Goal: Understand site structure: Grasp the organization and layout of the website

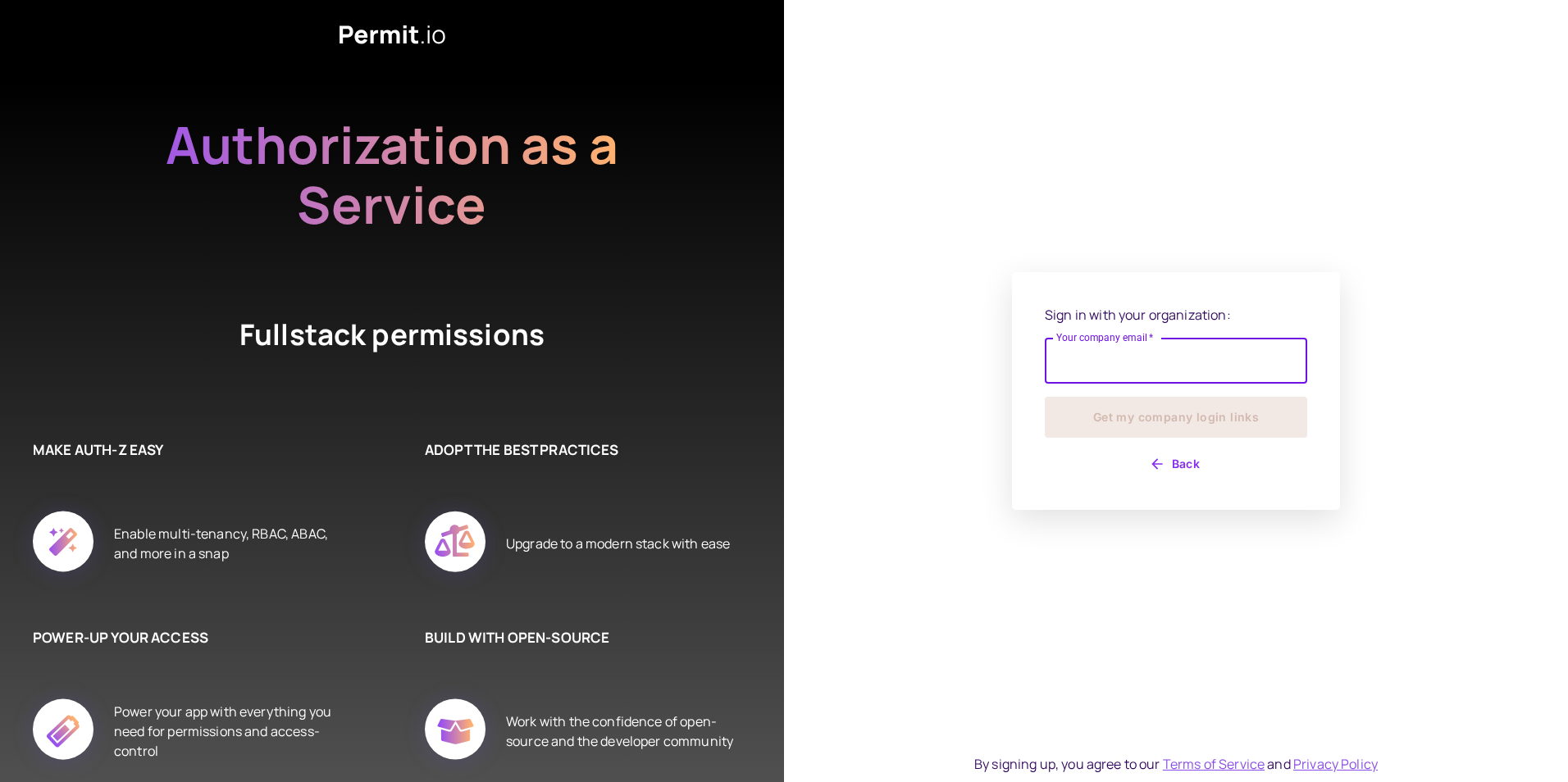
click at [1106, 348] on input "Your company email   *" at bounding box center [1176, 361] width 263 height 46
type input "**********"
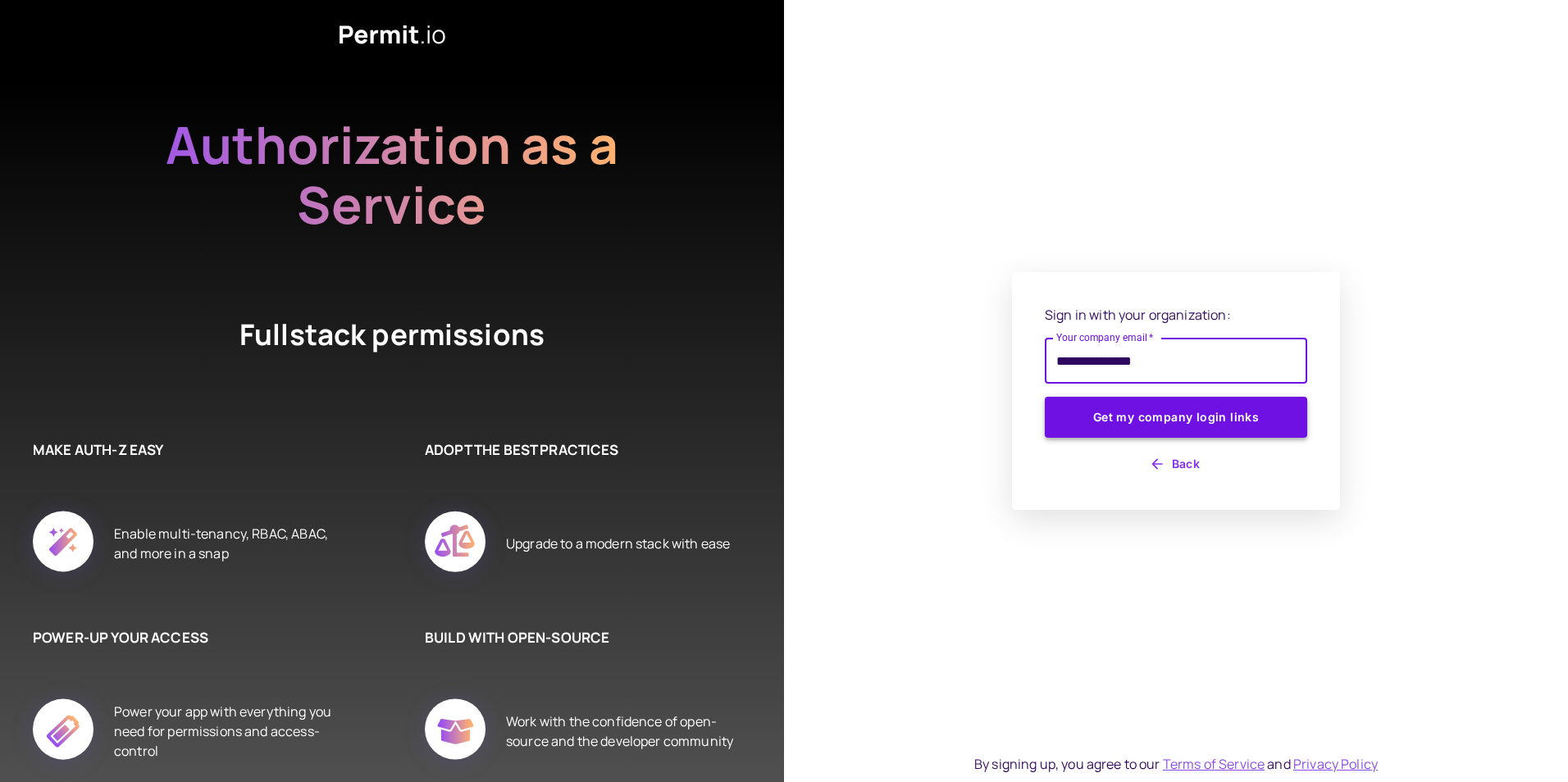
click at [1097, 414] on button "Get my company login links" at bounding box center [1176, 417] width 263 height 41
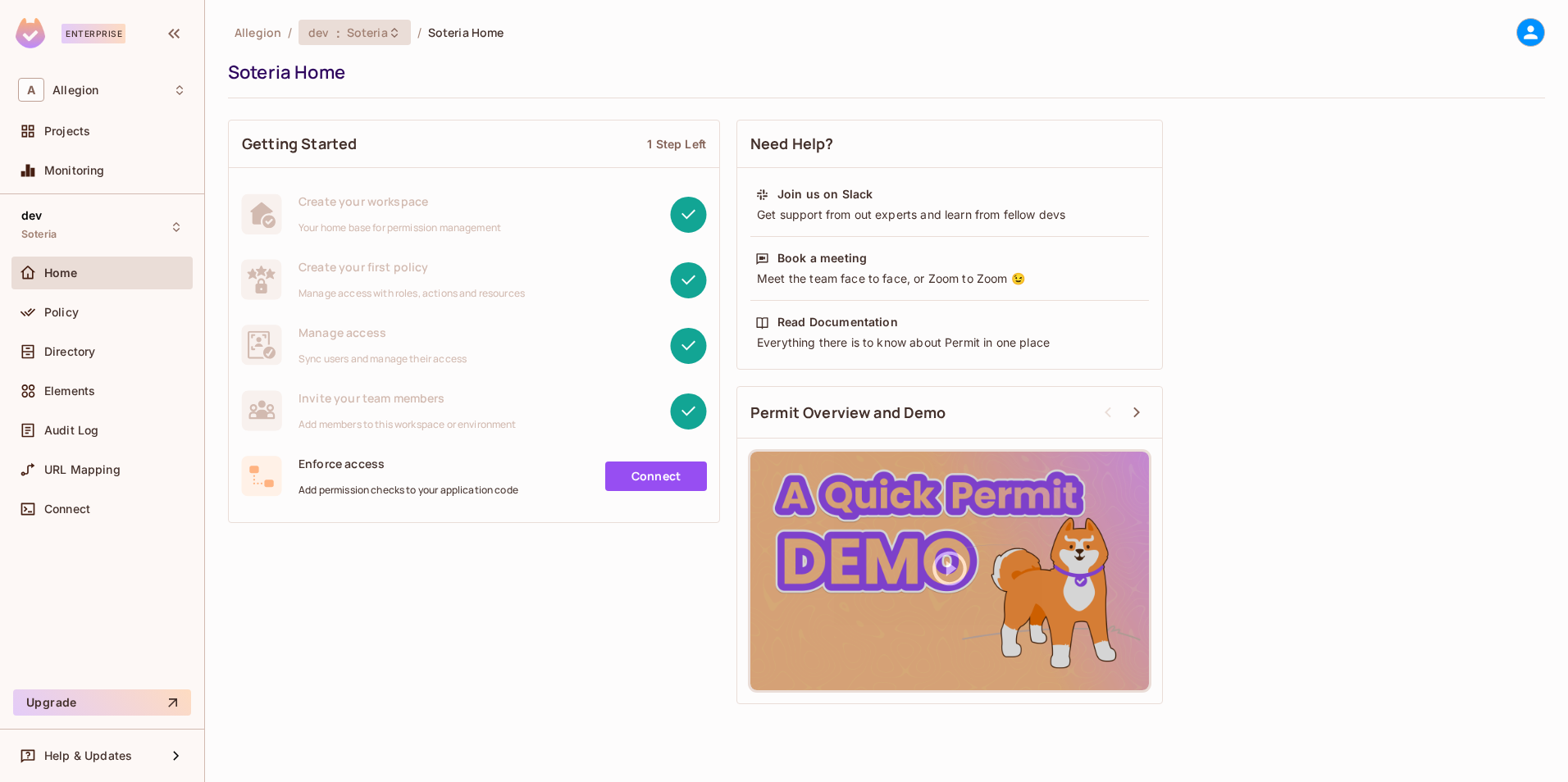
click at [378, 27] on span "Soteria" at bounding box center [367, 32] width 41 height 16
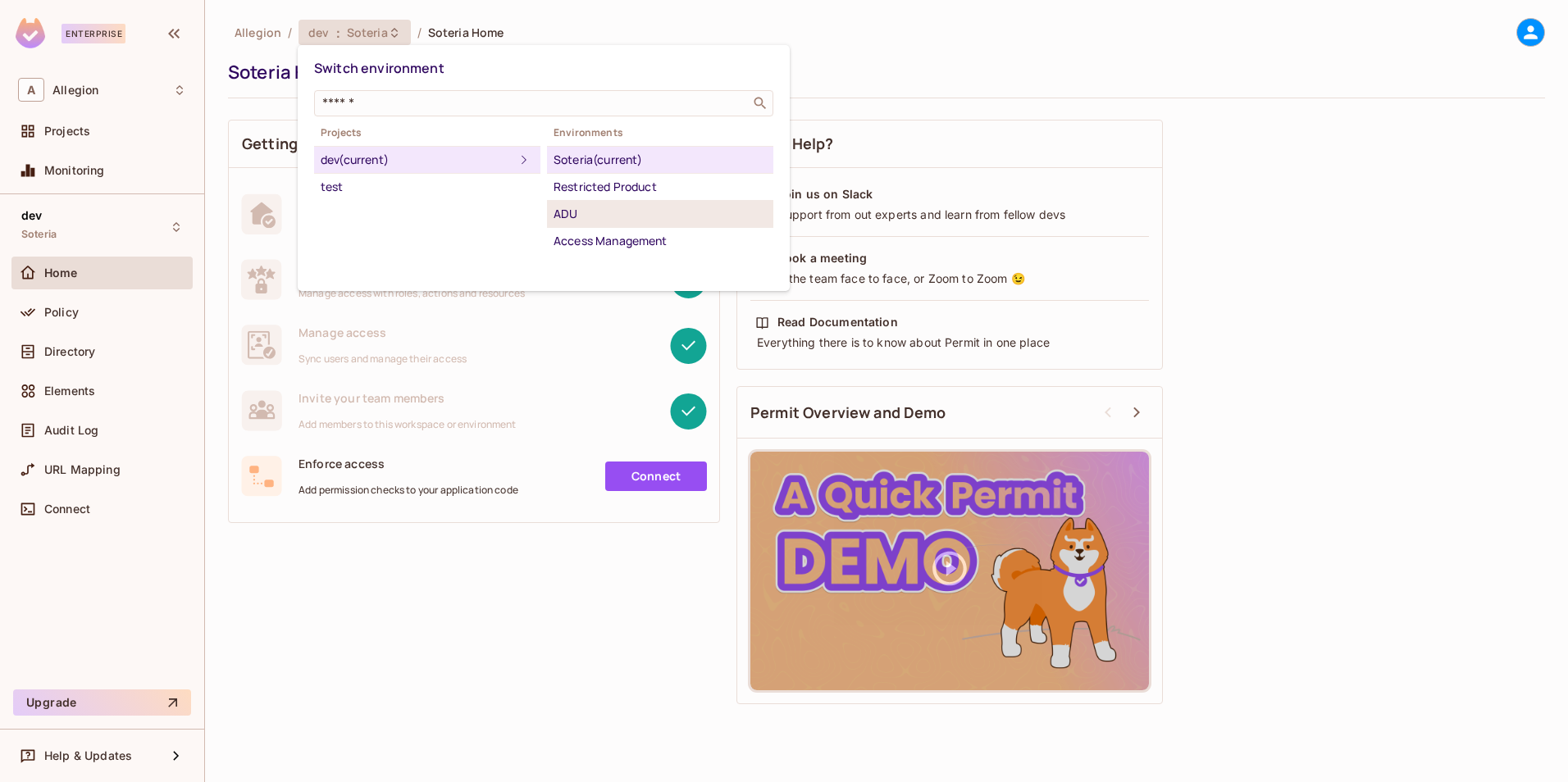
click at [633, 220] on div "ADU" at bounding box center [660, 214] width 213 height 19
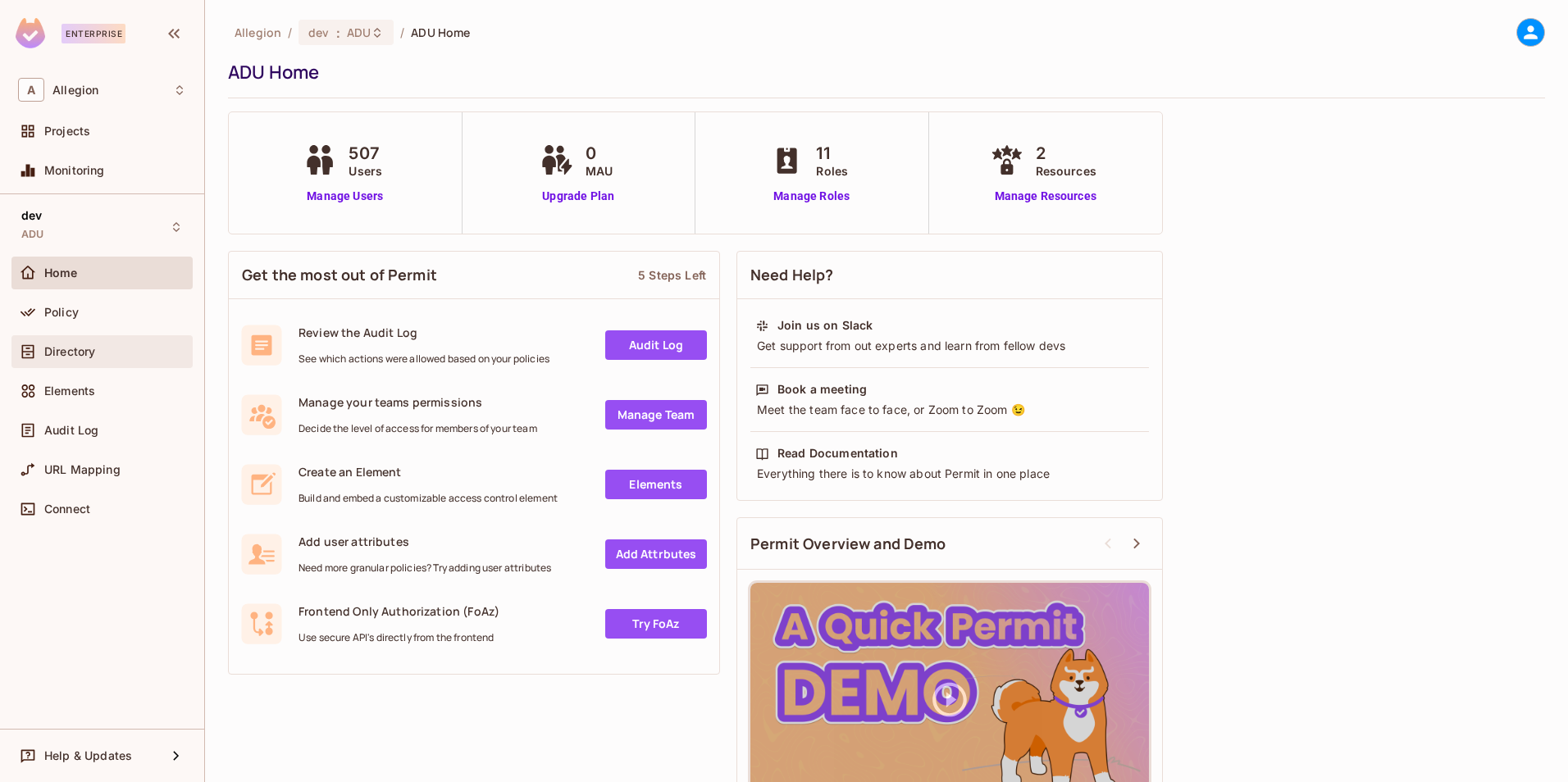
click at [78, 339] on div "Directory" at bounding box center [102, 351] width 181 height 32
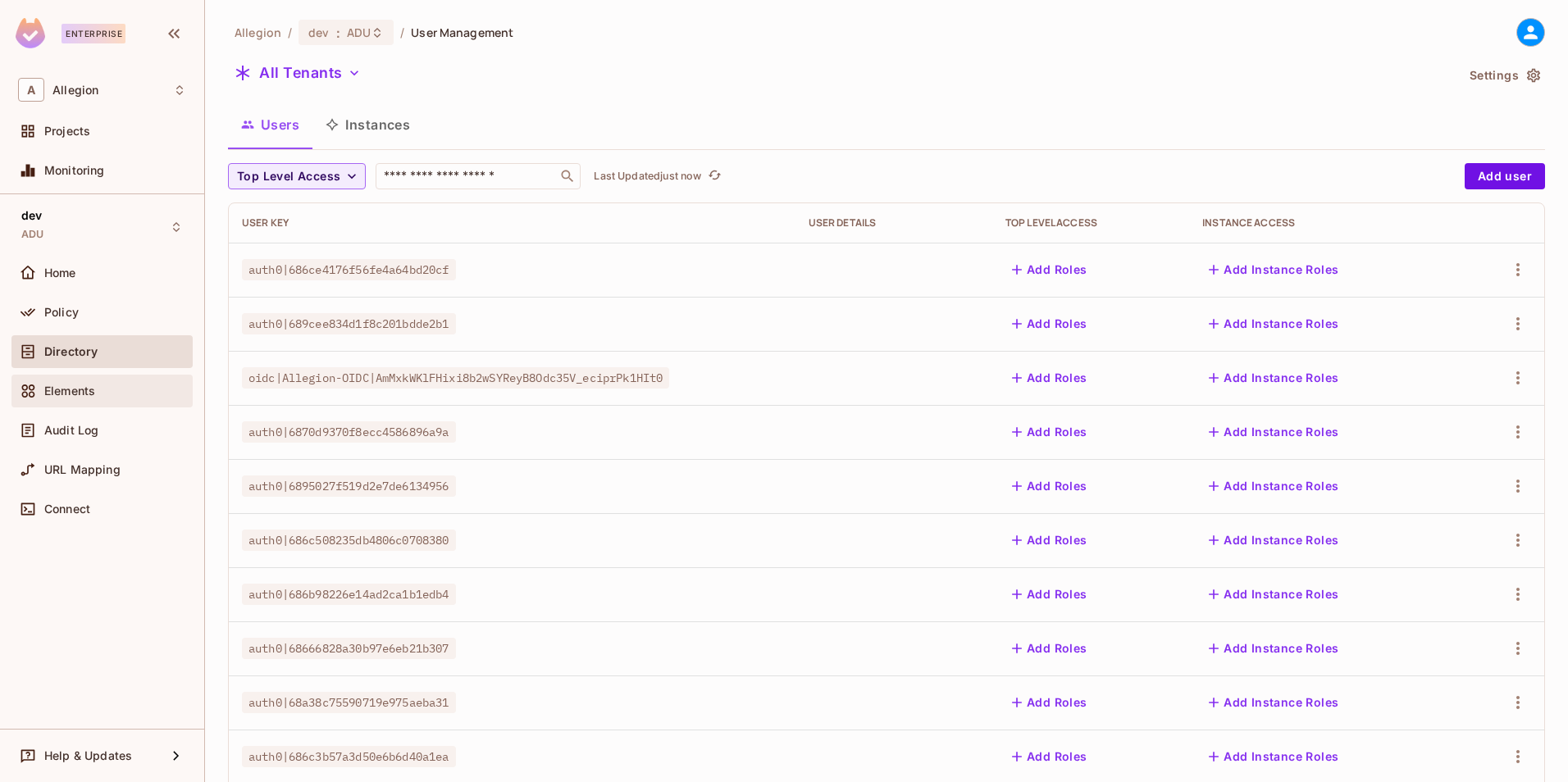
click at [69, 391] on span "Elements" at bounding box center [69, 391] width 51 height 13
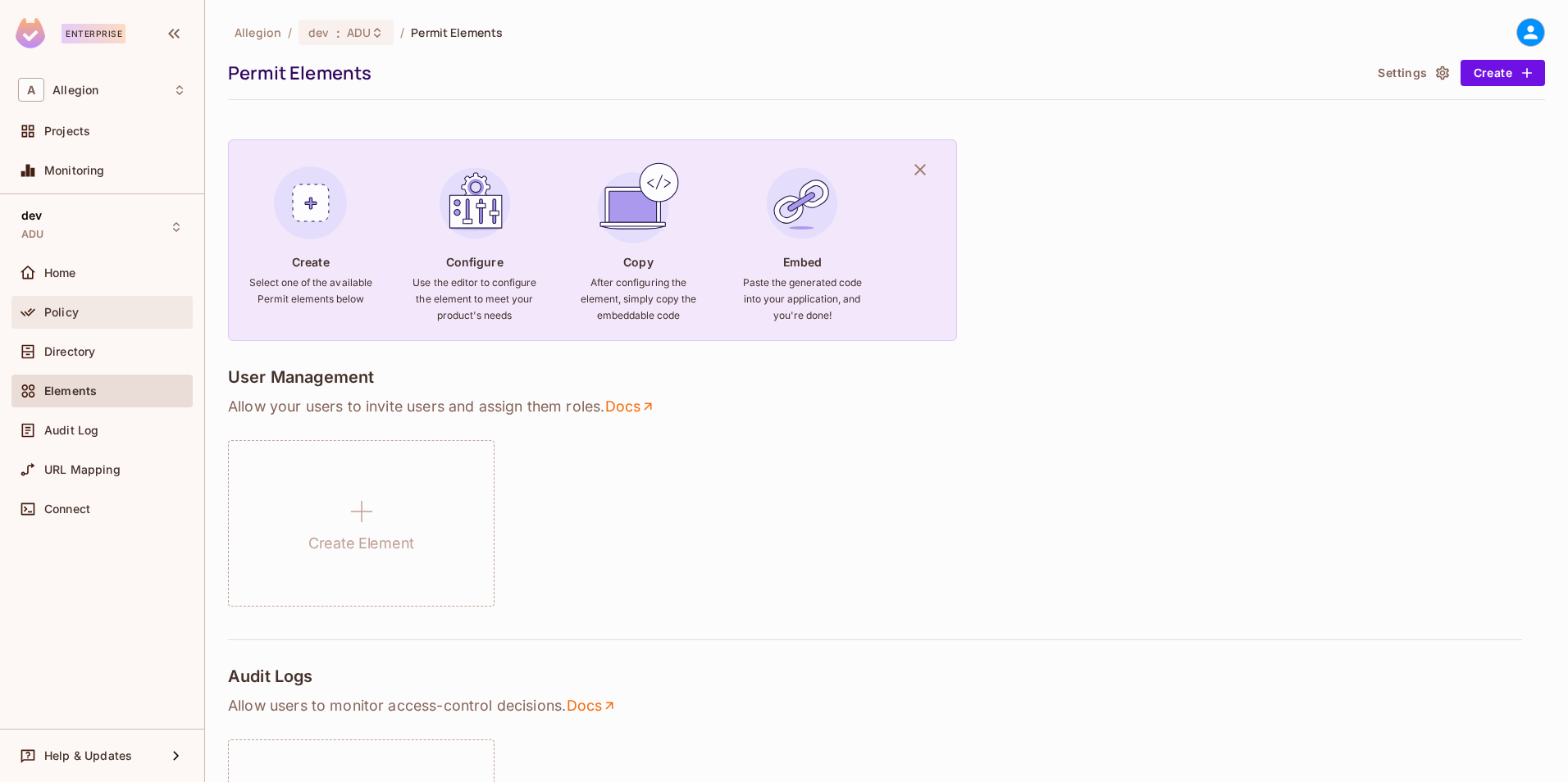
click at [69, 317] on span "Policy" at bounding box center [61, 312] width 34 height 13
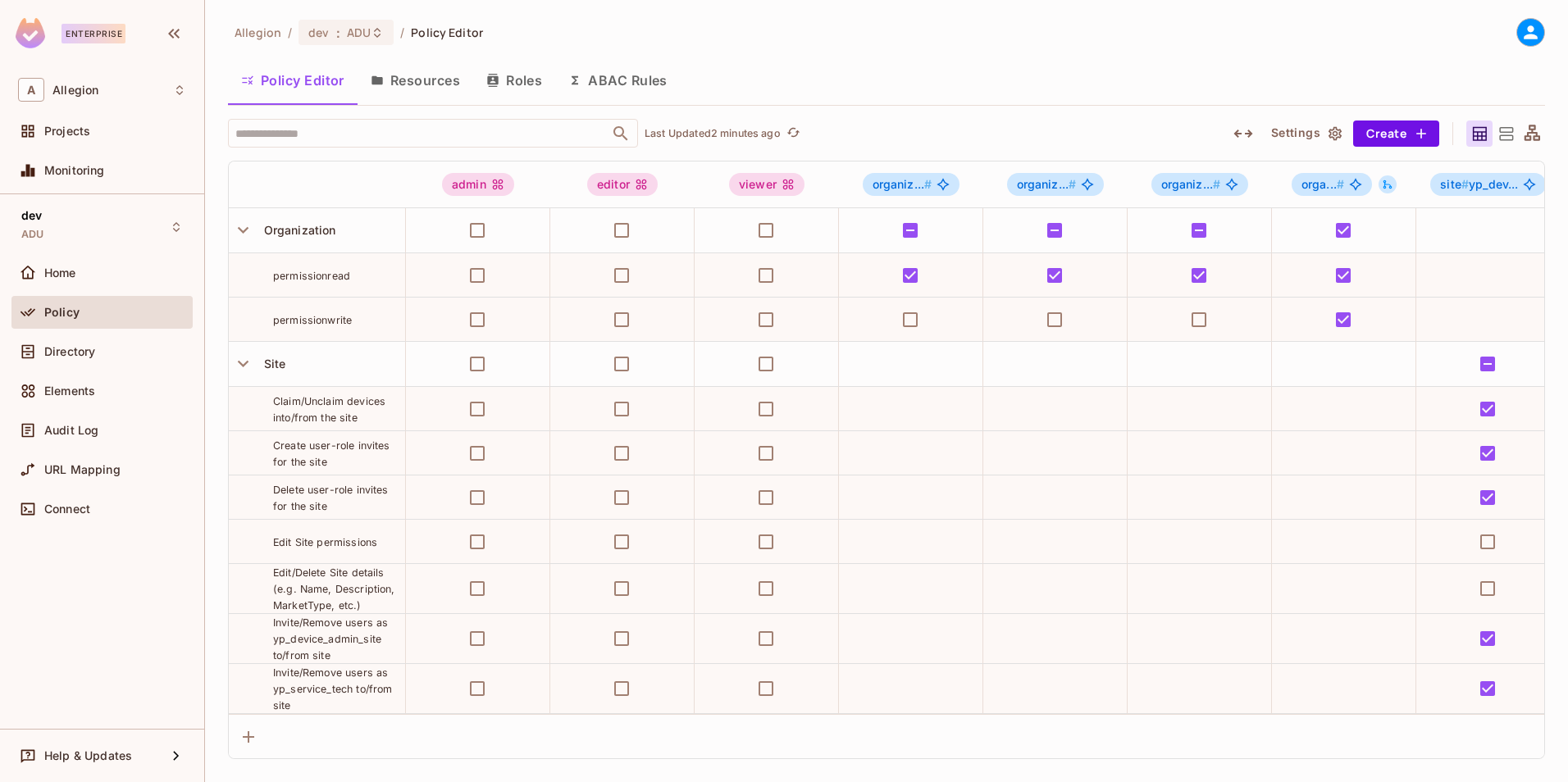
click at [412, 83] on button "Resources" at bounding box center [415, 80] width 116 height 41
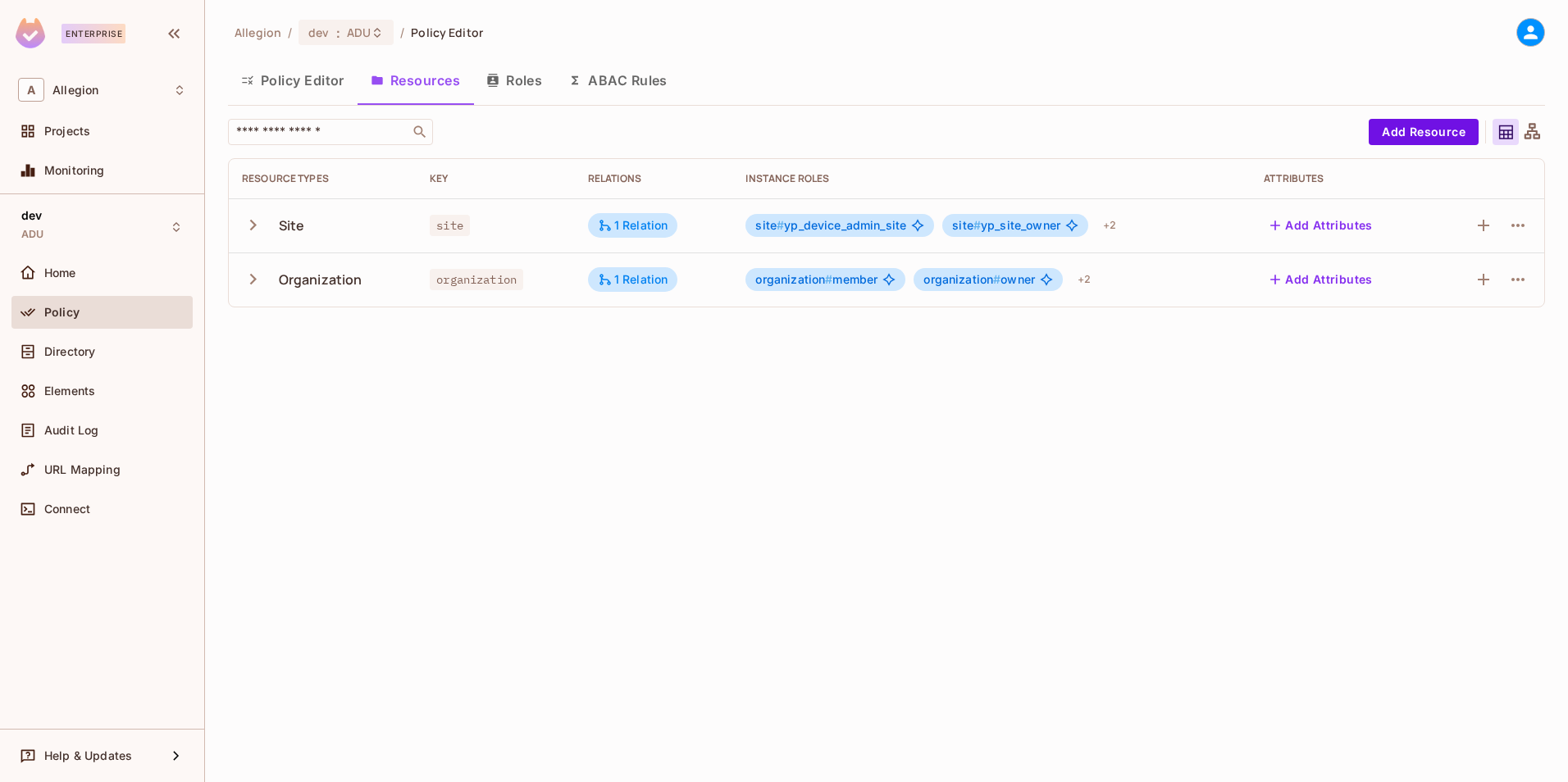
click at [253, 287] on icon "button" at bounding box center [253, 279] width 22 height 22
click at [243, 231] on icon "button" at bounding box center [253, 225] width 22 height 22
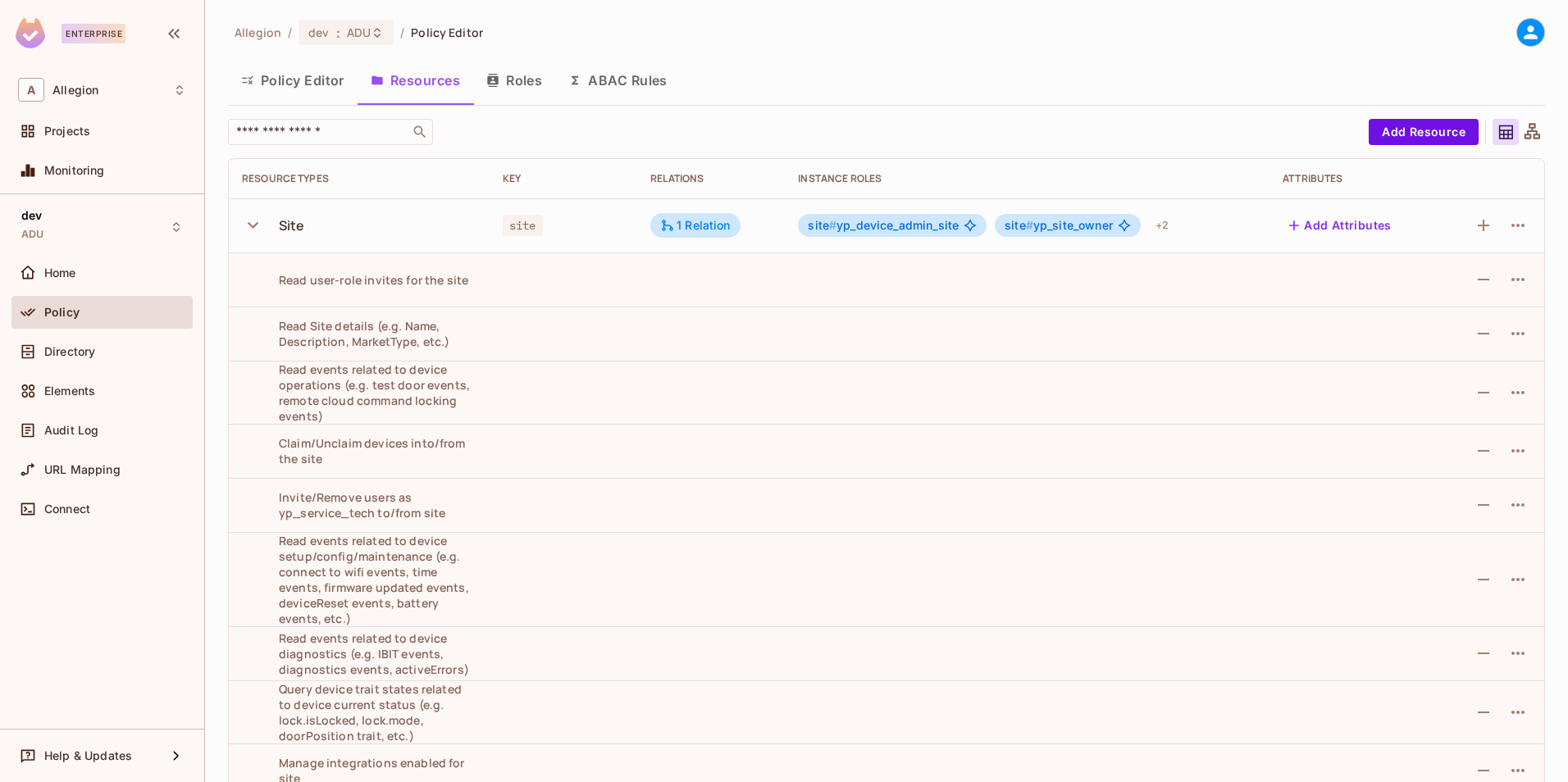
click at [244, 230] on icon "button" at bounding box center [253, 225] width 22 height 22
